Goal: Check status: Check status

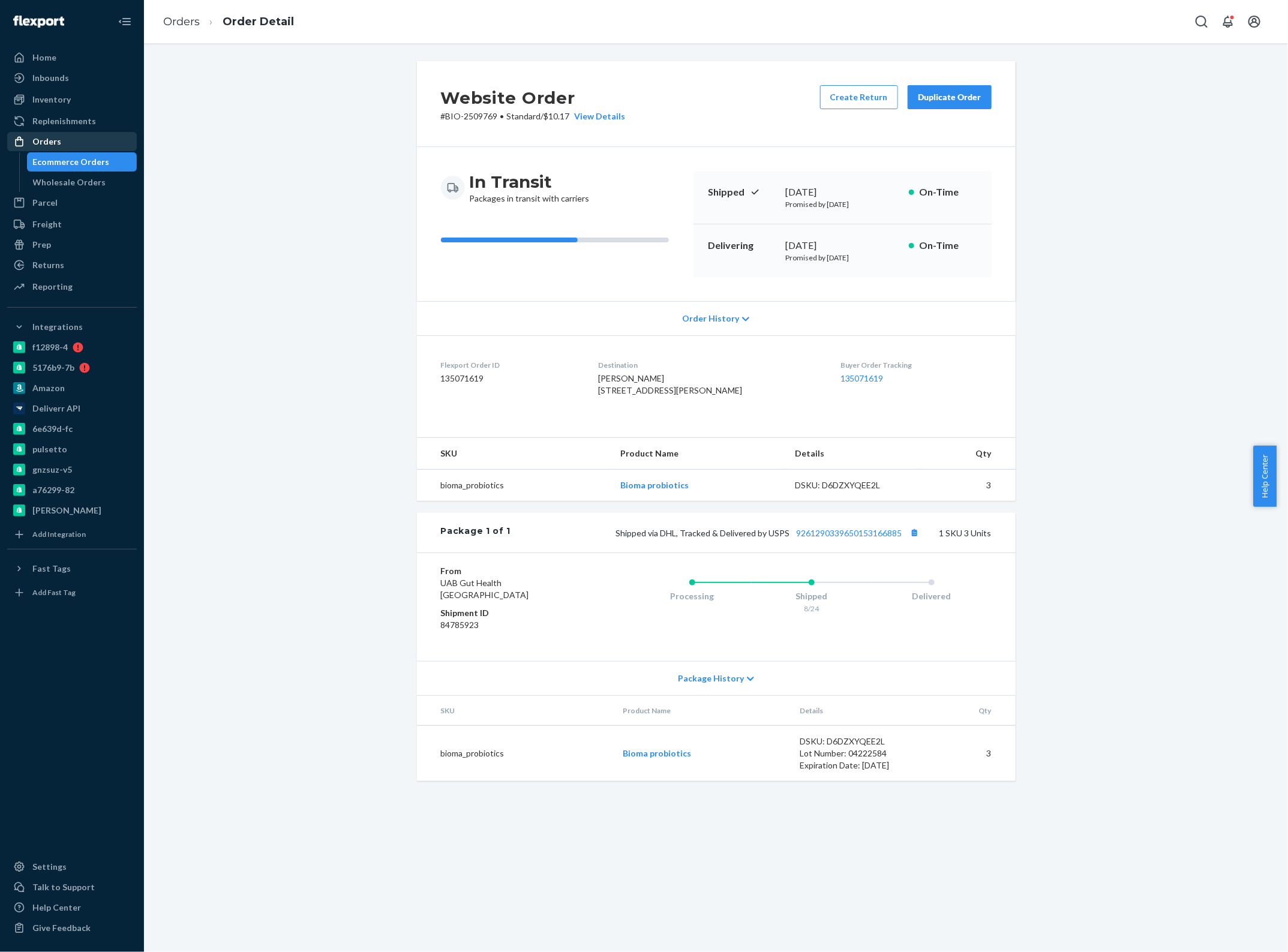
drag, startPoint x: 44, startPoint y: 145, endPoint x: 63, endPoint y: 148, distance: 19.2
click at [44, 145] on div "Orders" at bounding box center [47, 142] width 29 height 12
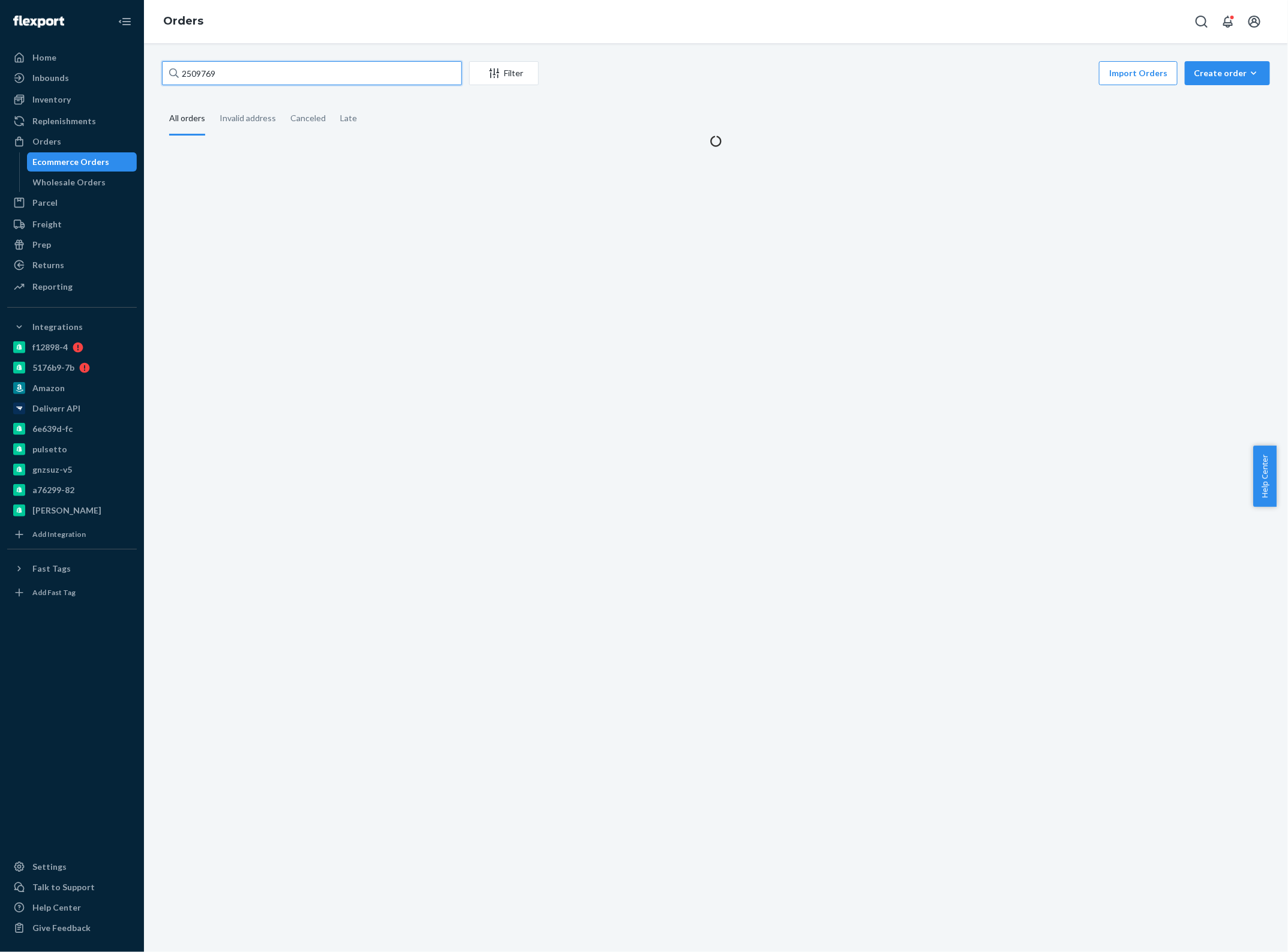
click at [244, 67] on input "2509769" at bounding box center [311, 73] width 300 height 24
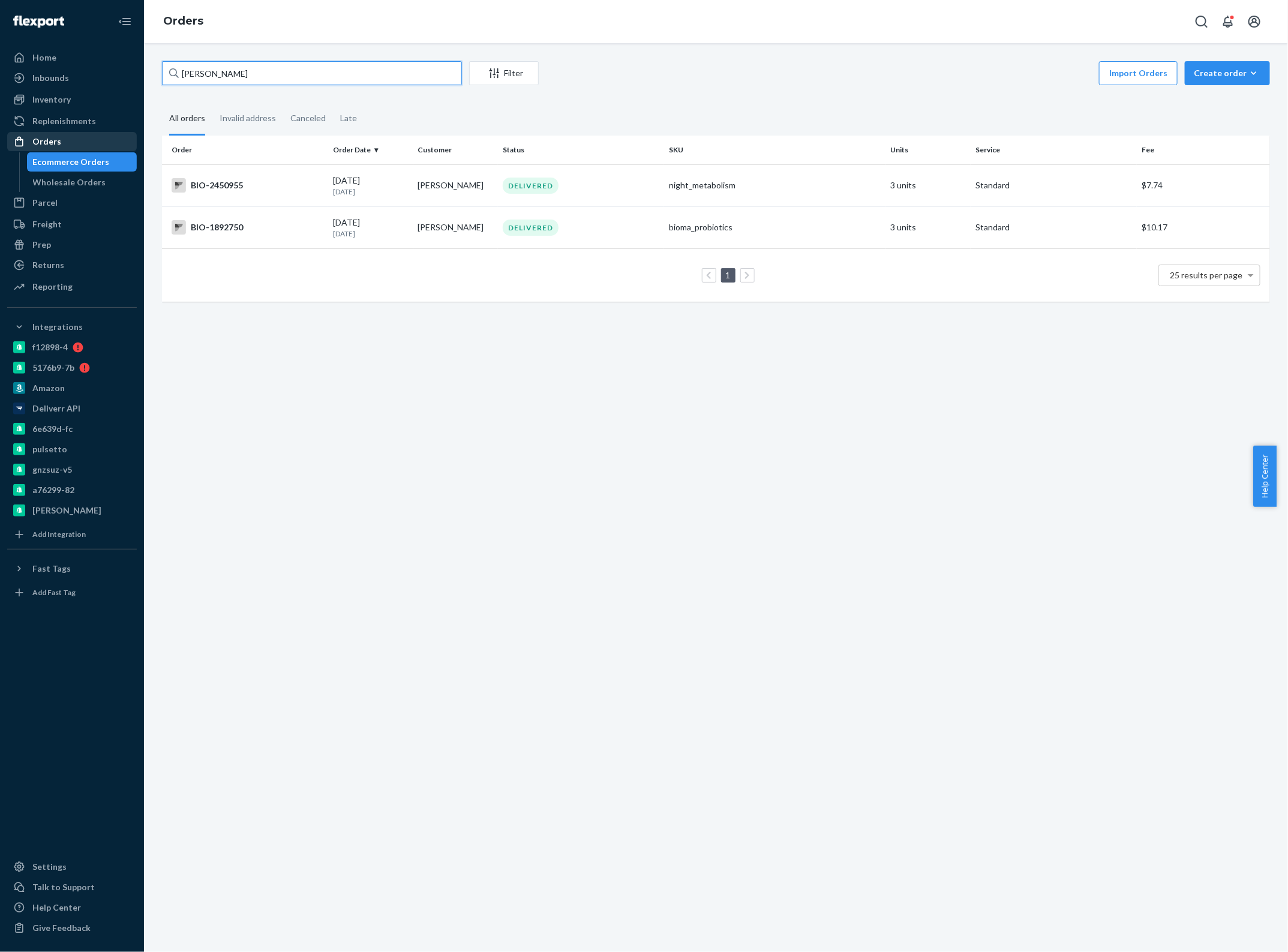
type input "[PERSON_NAME]"
click at [420, 187] on td "[PERSON_NAME]" at bounding box center [456, 185] width 85 height 42
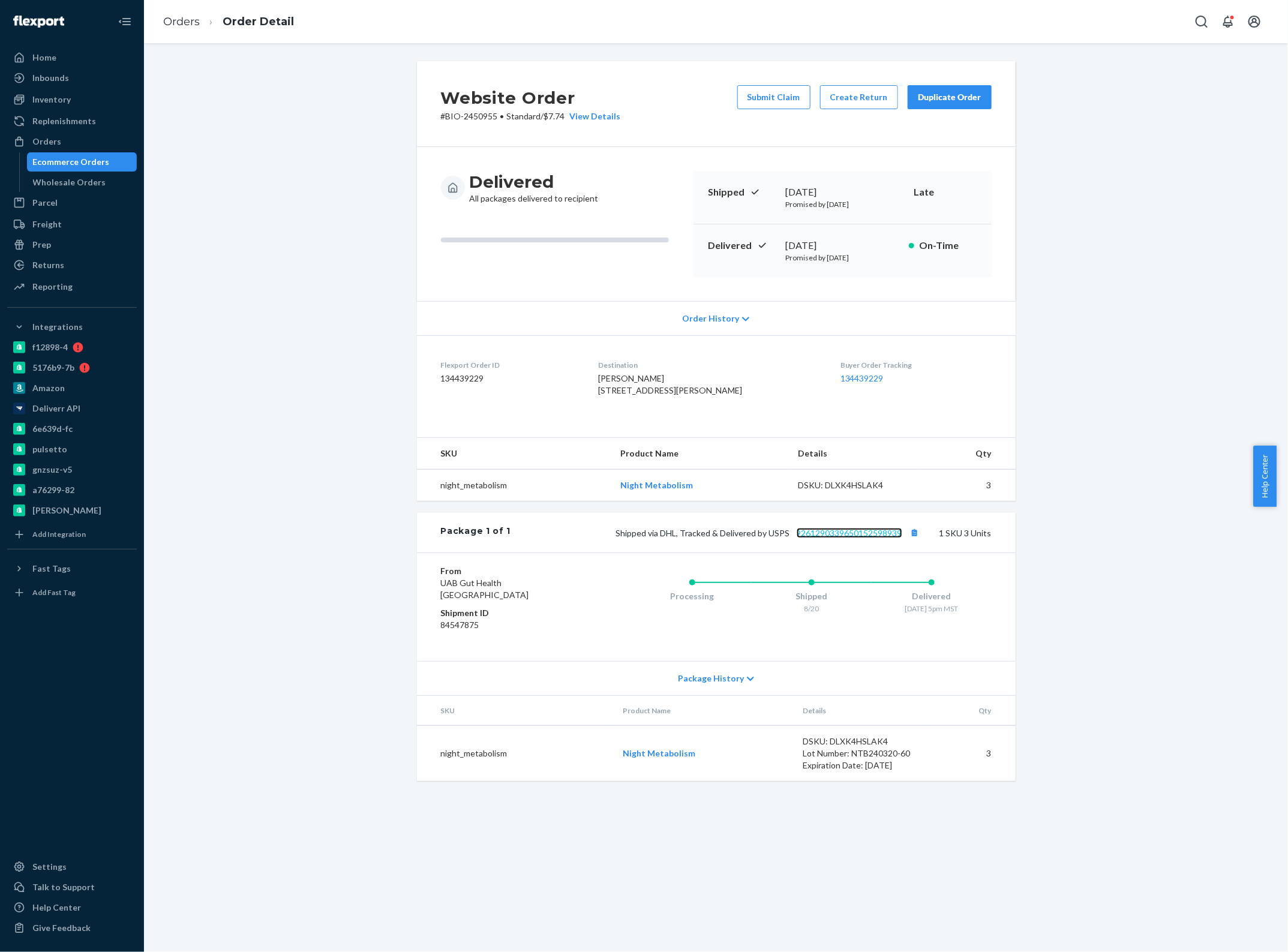
click at [816, 538] on link "9261290339650152598939" at bounding box center [849, 533] width 106 height 10
click at [183, 19] on link "Orders" at bounding box center [181, 22] width 36 height 13
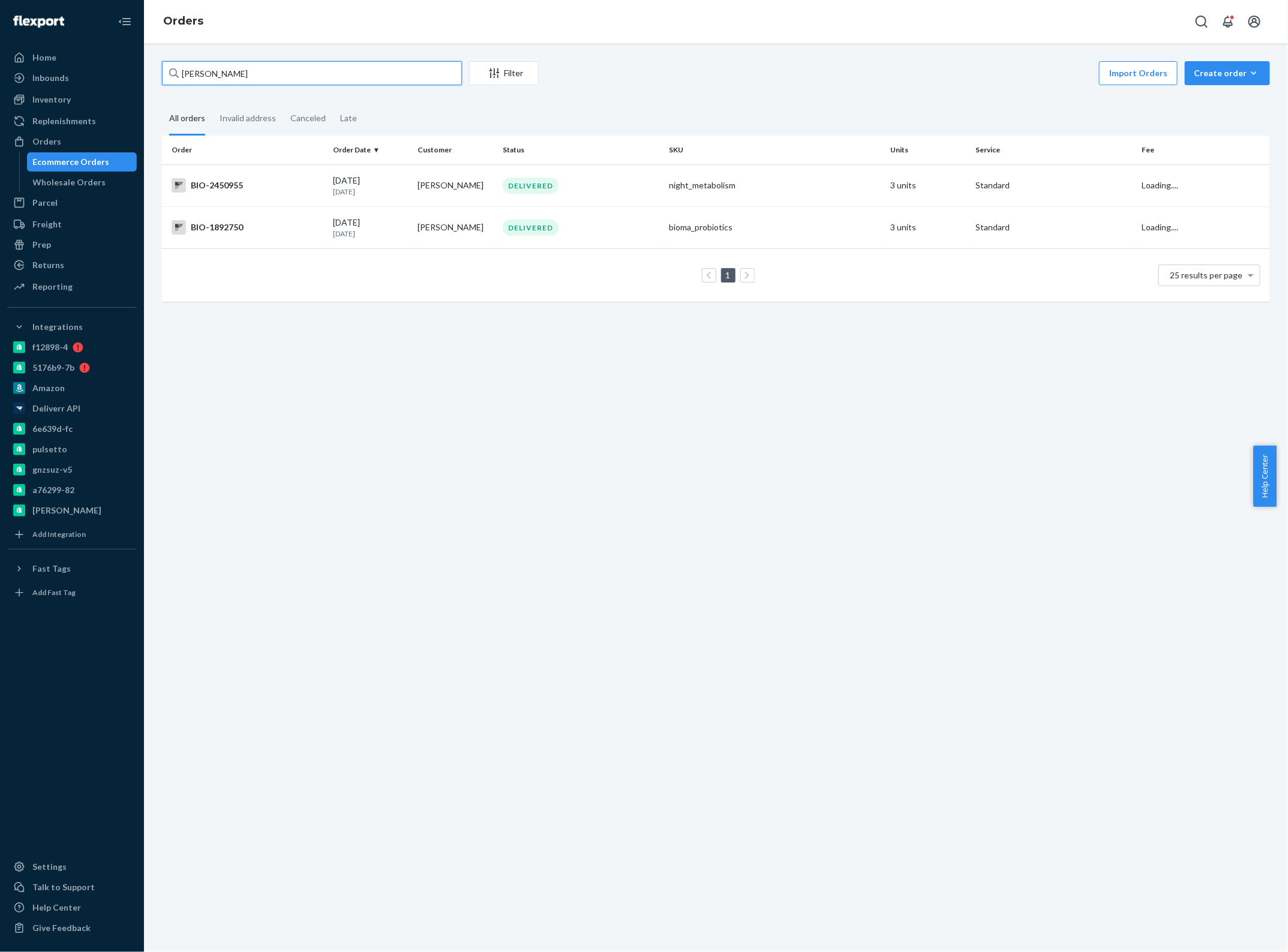
click at [309, 69] on input "[PERSON_NAME]" at bounding box center [311, 73] width 300 height 24
paste input "1568434"
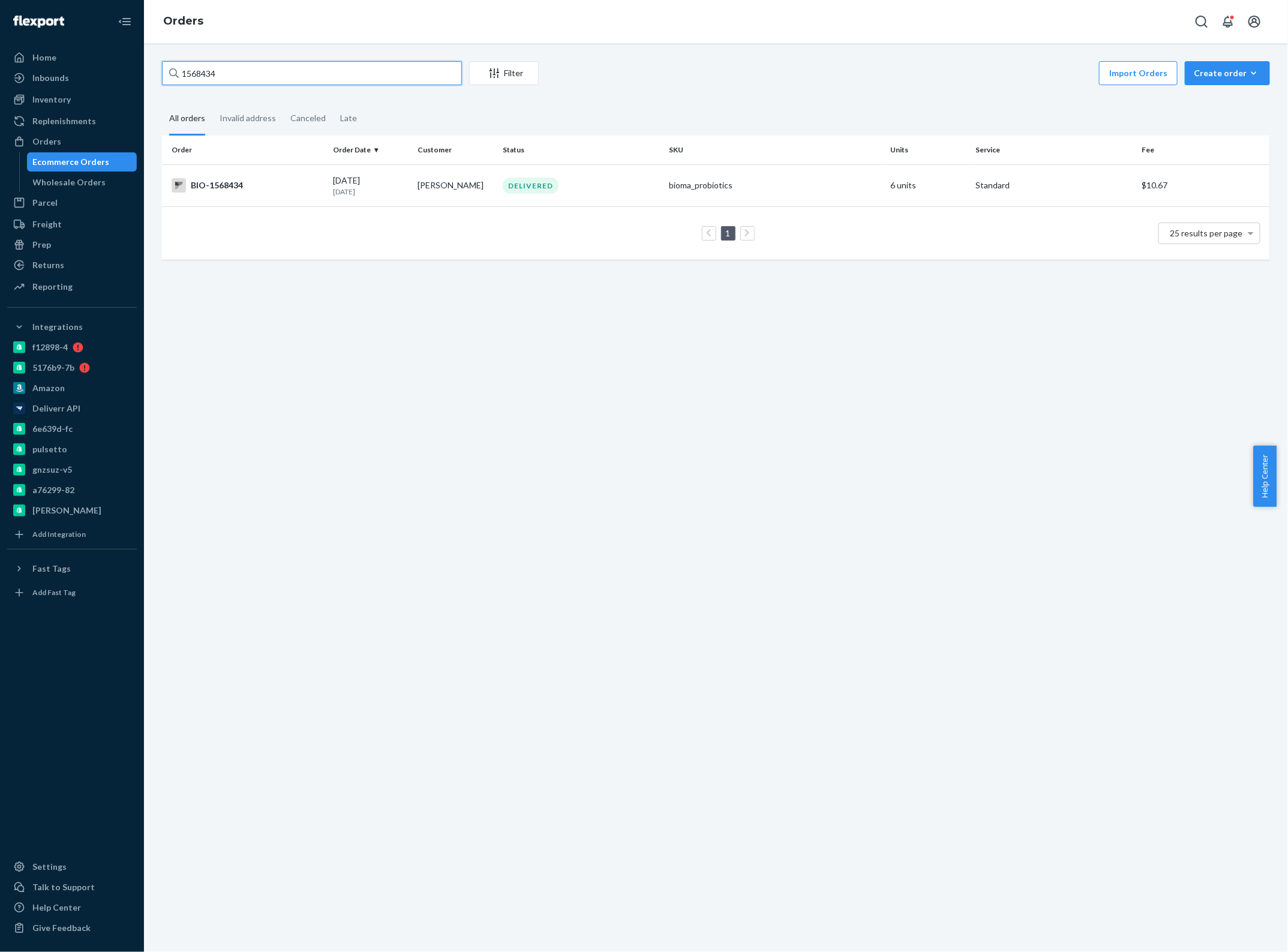
type input "1568434"
